Goal: Task Accomplishment & Management: Use online tool/utility

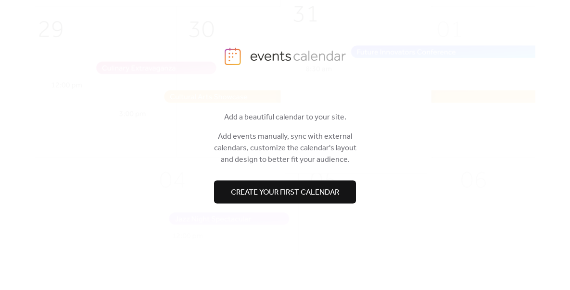
click at [295, 195] on span "Create your first calendar" at bounding box center [285, 192] width 108 height 12
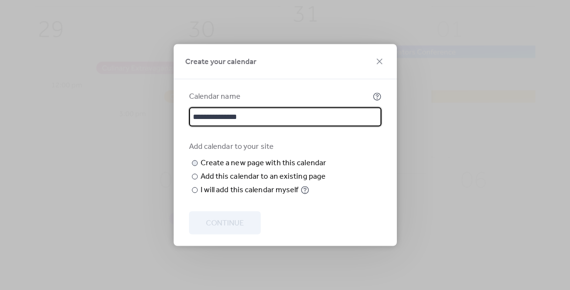
type input "**********"
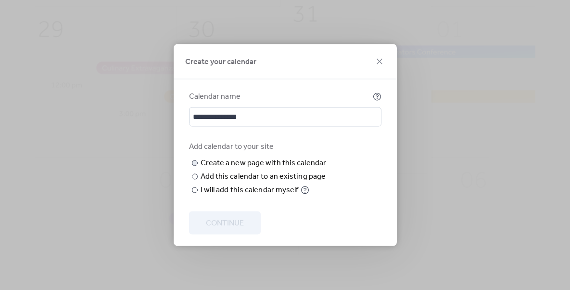
click at [0, 0] on input "text" at bounding box center [0, 0] width 0 height 0
type input "**********"
click at [228, 229] on span "Continue" at bounding box center [225, 223] width 38 height 12
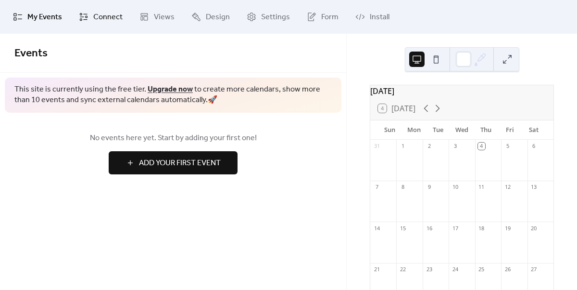
click at [108, 15] on span "Connect" at bounding box center [107, 18] width 29 height 12
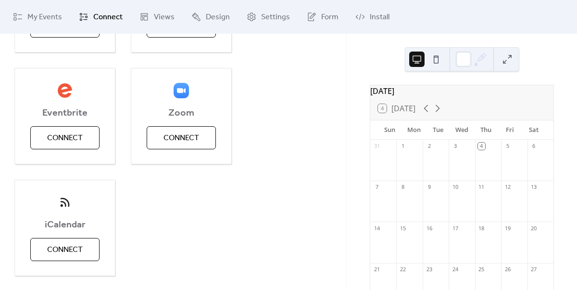
scroll to position [129, 0]
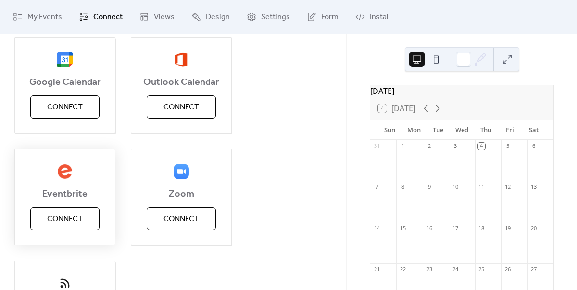
click at [73, 216] on span "Connect" at bounding box center [65, 219] width 36 height 12
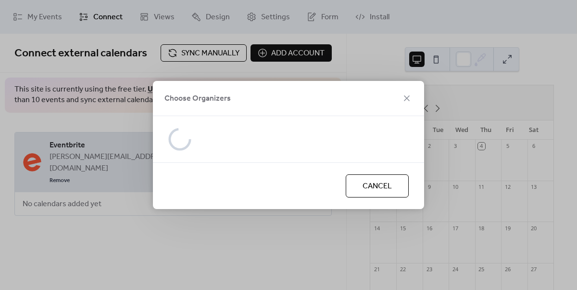
scroll to position [0, 0]
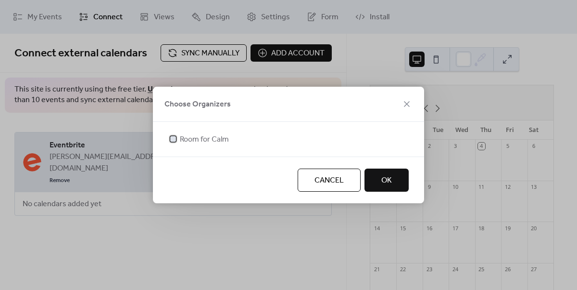
click at [200, 135] on span "Room for Calm" at bounding box center [204, 140] width 49 height 12
drag, startPoint x: 395, startPoint y: 188, endPoint x: 384, endPoint y: 191, distance: 11.7
click at [394, 188] on button "OK" at bounding box center [387, 179] width 44 height 23
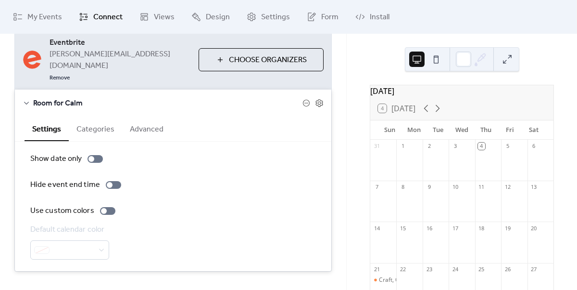
scroll to position [105, 0]
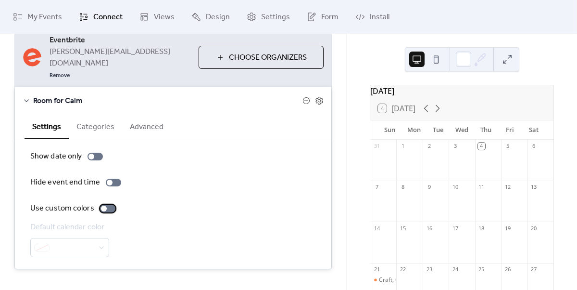
click at [101, 205] on div at bounding box center [104, 208] width 6 height 6
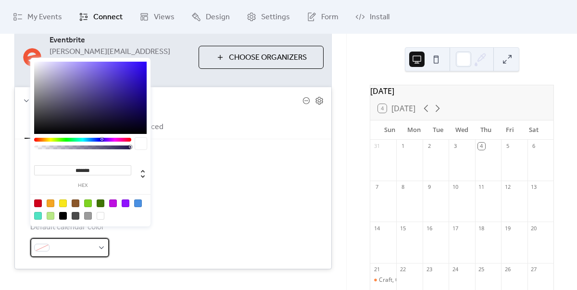
click at [102, 238] on div at bounding box center [69, 247] width 79 height 19
click at [91, 165] on input "*******" at bounding box center [82, 170] width 97 height 10
drag, startPoint x: 99, startPoint y: 168, endPoint x: 70, endPoint y: 162, distance: 29.6
click at [70, 162] on div "******* hex" at bounding box center [90, 171] width 113 height 34
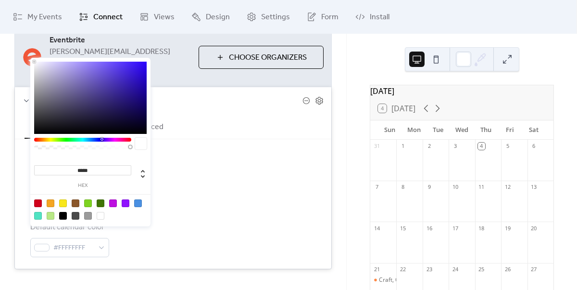
type input "******"
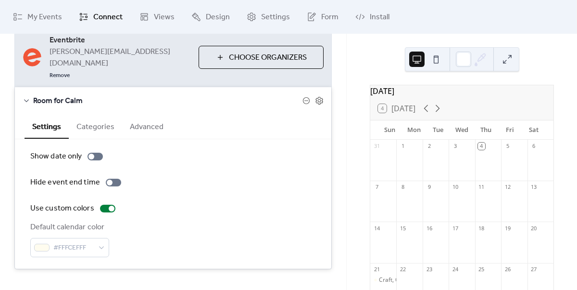
click at [187, 239] on div "Default calendar color #FFFCEFFF" at bounding box center [173, 239] width 286 height 36
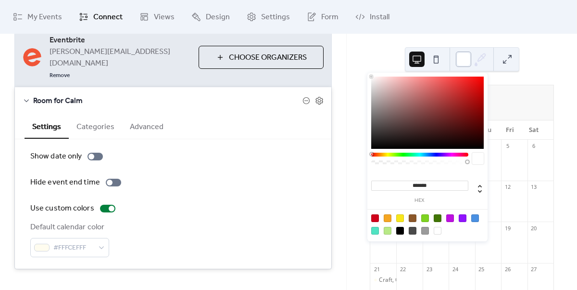
click at [460, 60] on div at bounding box center [463, 58] width 15 height 15
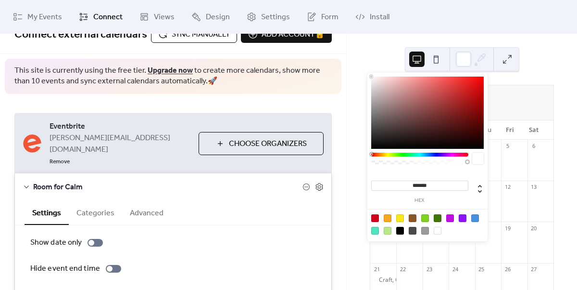
scroll to position [0, 0]
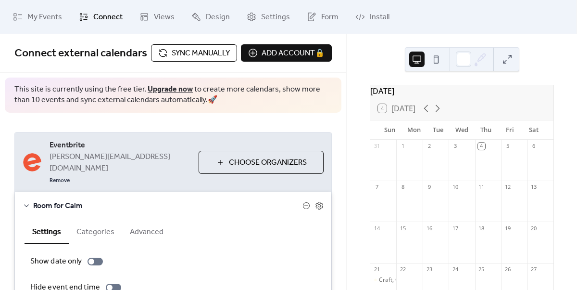
click at [215, 50] on span "Sync manually" at bounding box center [201, 54] width 58 height 12
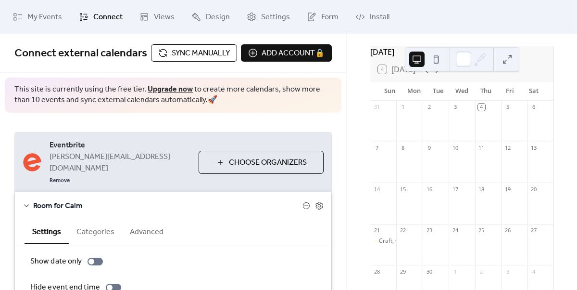
scroll to position [83, 0]
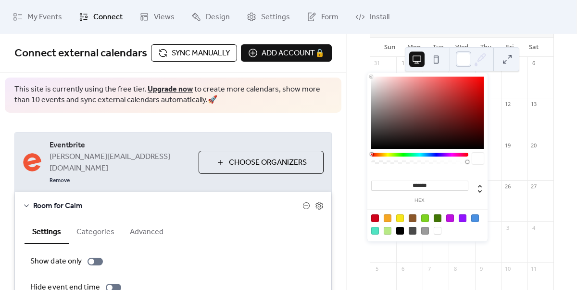
click at [466, 60] on div at bounding box center [463, 58] width 15 height 15
drag, startPoint x: 436, startPoint y: 183, endPoint x: 409, endPoint y: 181, distance: 27.0
click at [409, 181] on input "*******" at bounding box center [419, 185] width 97 height 10
type input "******"
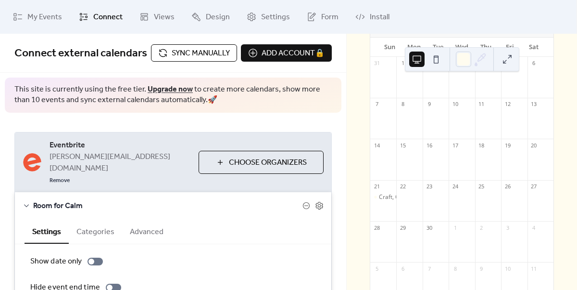
click at [564, 94] on div "[DATE] 4 [DATE] Sun Mon Tue Wed Thu Fri Sat 31 1 2 3 4 5 6 7 8 9 10 11 12 13 14…" at bounding box center [462, 162] width 230 height 256
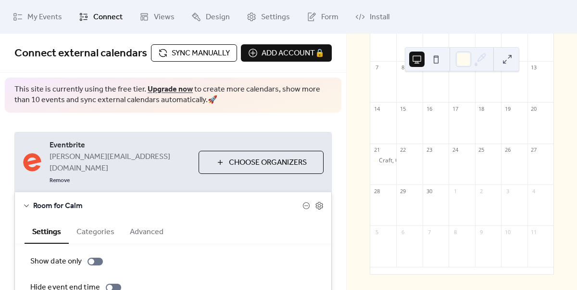
scroll to position [0, 0]
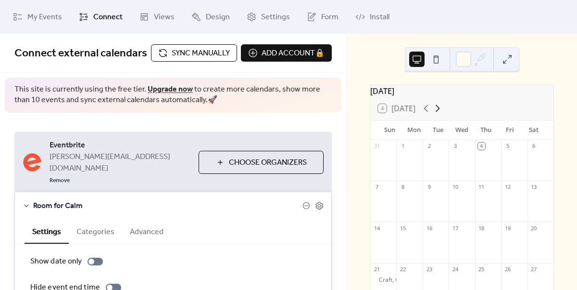
click at [437, 113] on icon at bounding box center [438, 108] width 12 height 12
click at [37, 14] on span "My Events" at bounding box center [44, 18] width 35 height 12
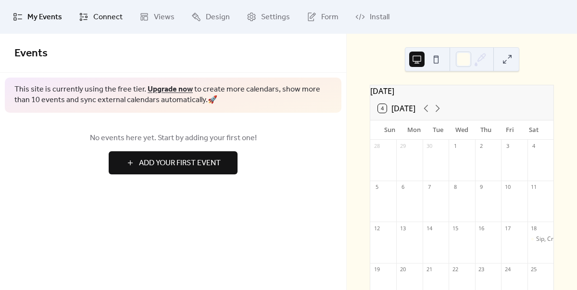
click at [97, 25] on link "Connect" at bounding box center [101, 17] width 58 height 26
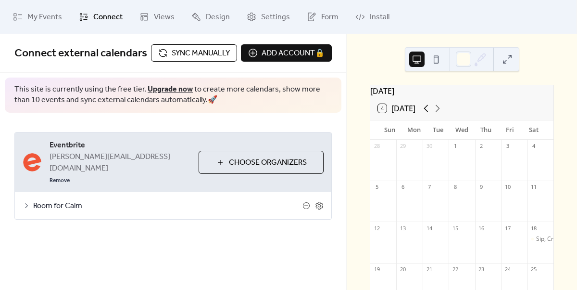
click at [431, 114] on icon at bounding box center [426, 108] width 12 height 12
click at [438, 114] on icon at bounding box center [438, 108] width 12 height 12
click at [425, 114] on icon at bounding box center [426, 108] width 12 height 12
click at [440, 114] on icon at bounding box center [438, 108] width 12 height 12
